Goal: Check status

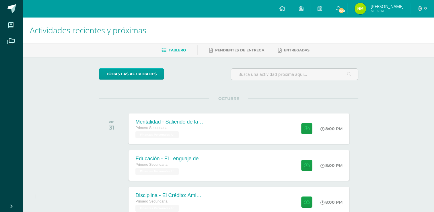
click at [386, 6] on span "[PERSON_NAME] Mi Perfil" at bounding box center [378, 8] width 51 height 11
click at [345, 9] on span "1641" at bounding box center [341, 10] width 6 height 6
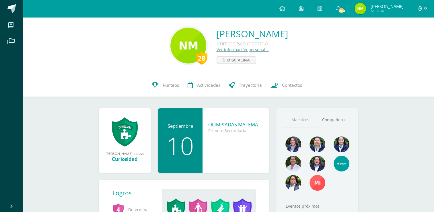
click at [345, 9] on span "1641" at bounding box center [341, 10] width 6 height 6
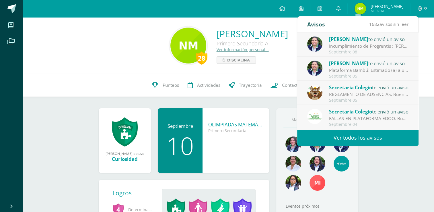
click at [377, 78] on div "Septiembre 05" at bounding box center [369, 76] width 80 height 5
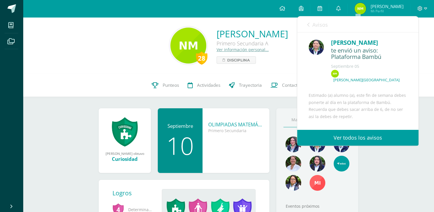
click at [390, 152] on div "28 Nicolle Mérida Monterroso Primero Secundaria A Ver información personal... D…" at bounding box center [228, 170] width 411 height 307
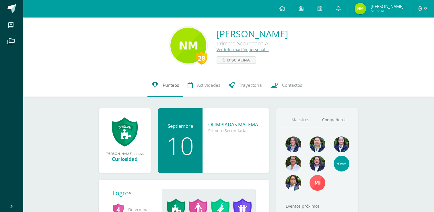
click at [169, 89] on link "Punteos" at bounding box center [165, 85] width 36 height 23
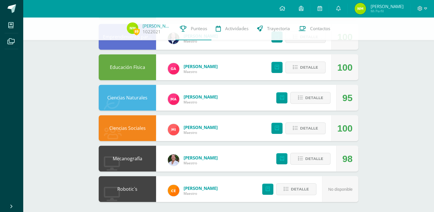
scroll to position [250, 0]
